Goal: Find specific page/section: Find specific page/section

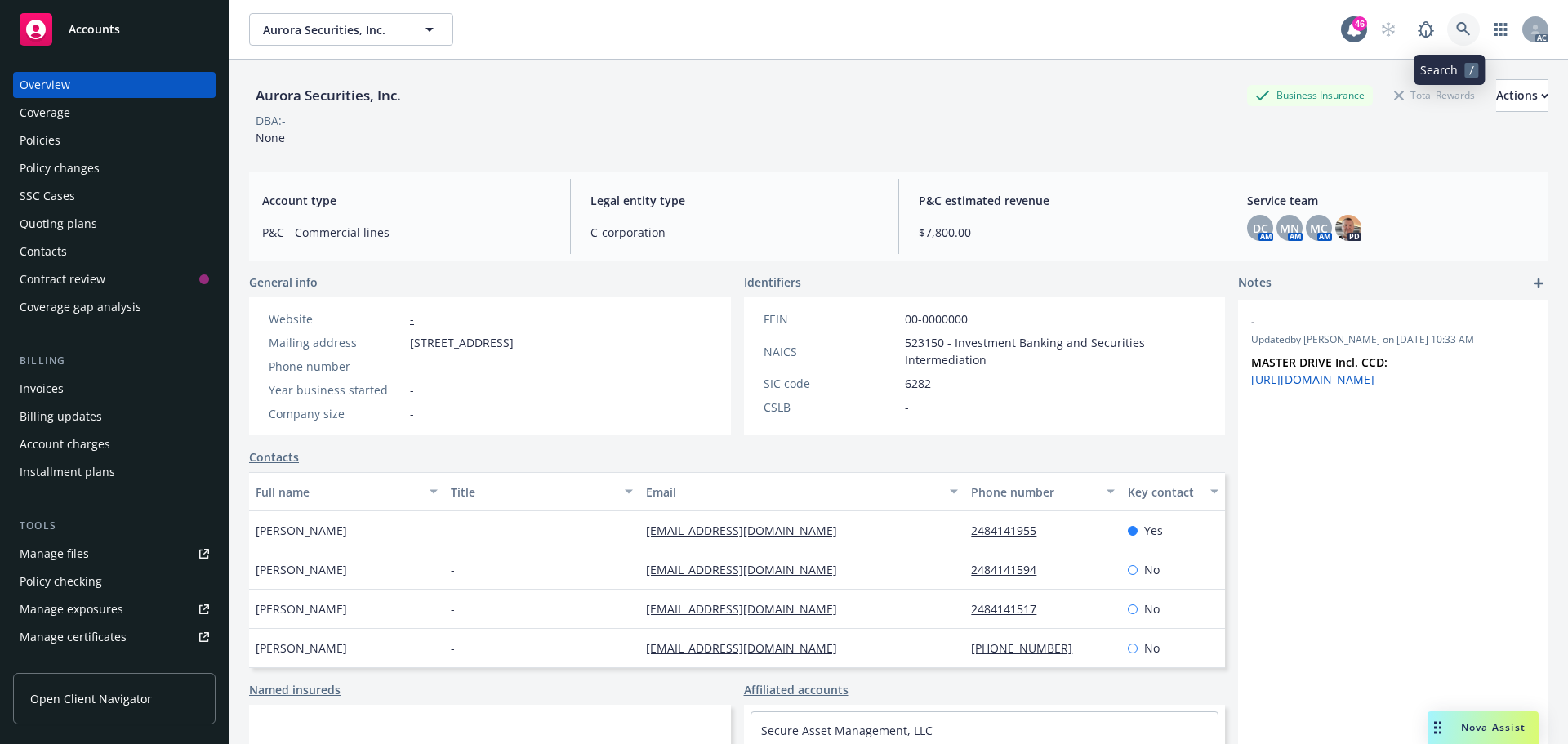
click at [1456, 36] on icon at bounding box center [1463, 30] width 15 height 15
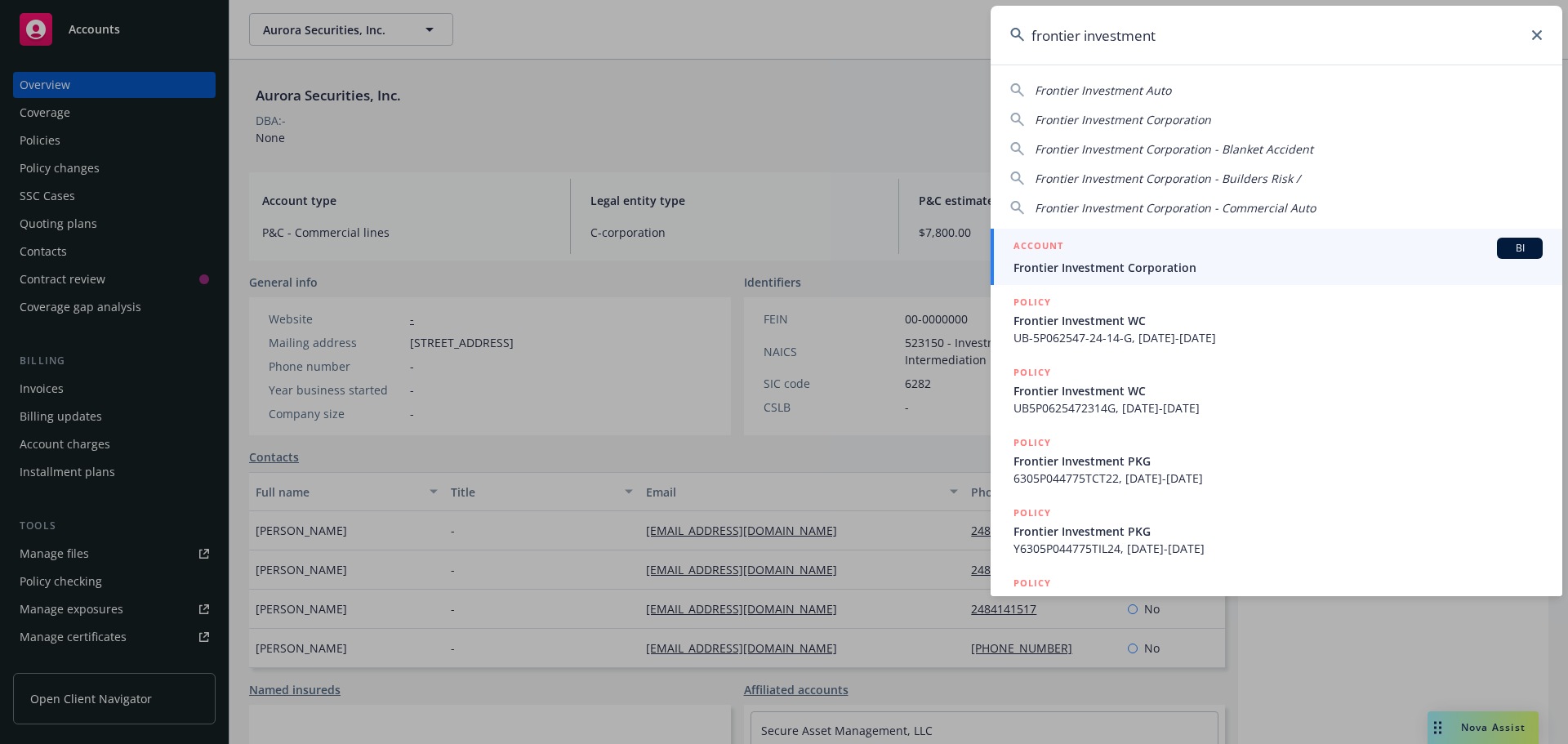
type input "frontier investment"
click at [1257, 249] on div "ACCOUNT BI" at bounding box center [1278, 249] width 529 height 21
